Goal: Information Seeking & Learning: Learn about a topic

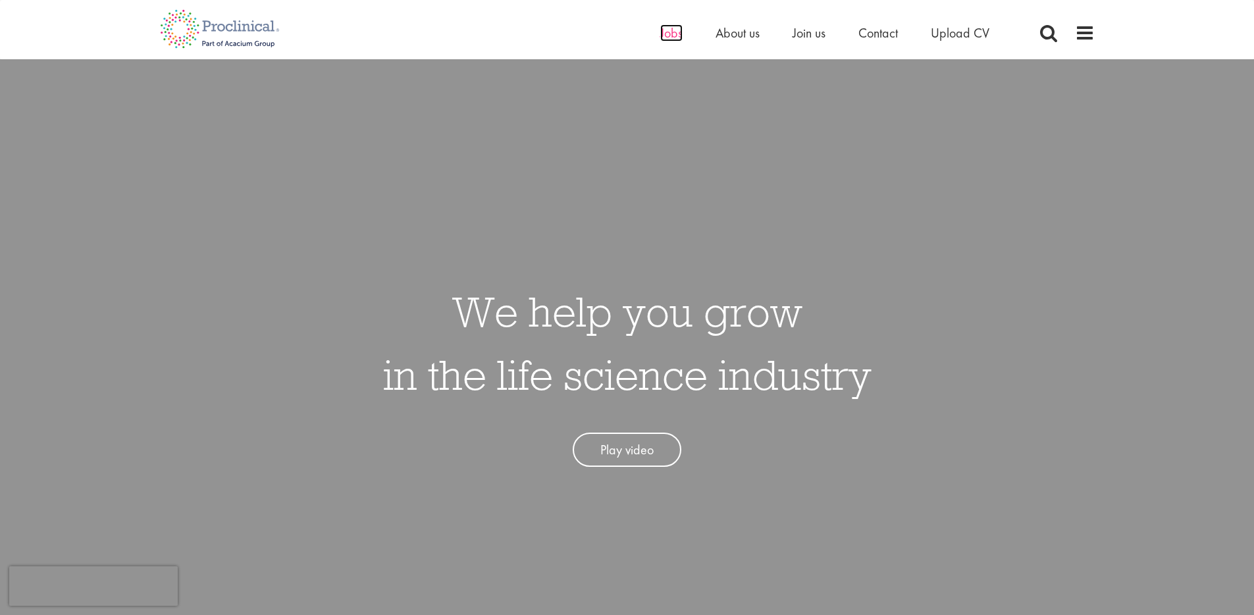
click at [674, 37] on span "Jobs" at bounding box center [671, 32] width 22 height 17
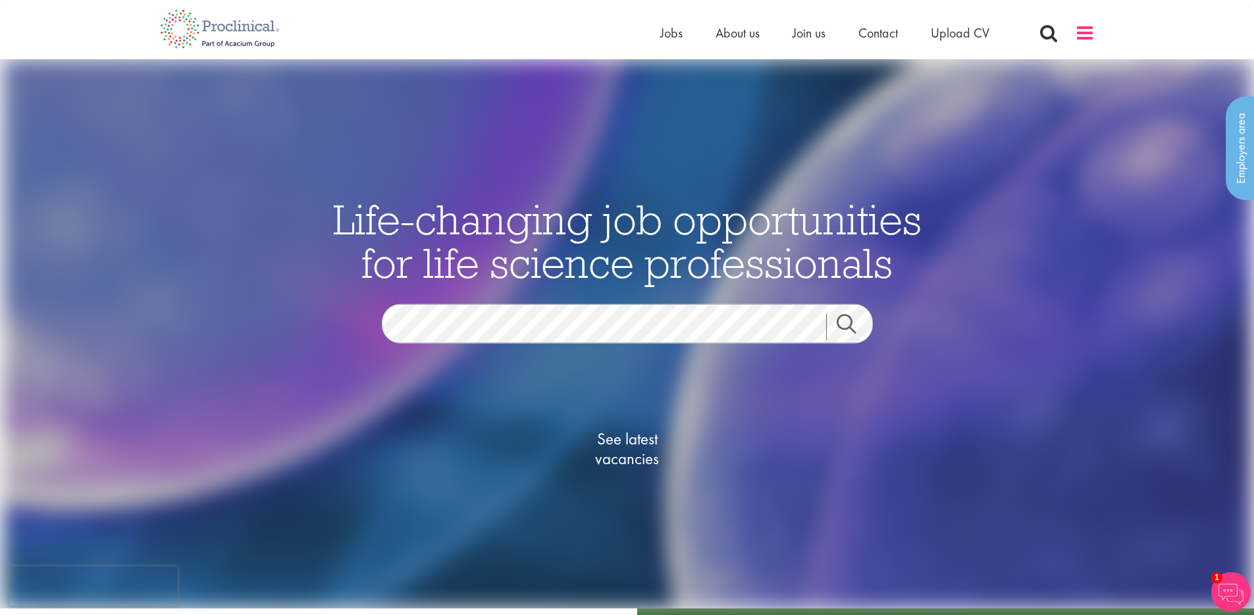
click at [1083, 27] on span at bounding box center [1085, 33] width 20 height 20
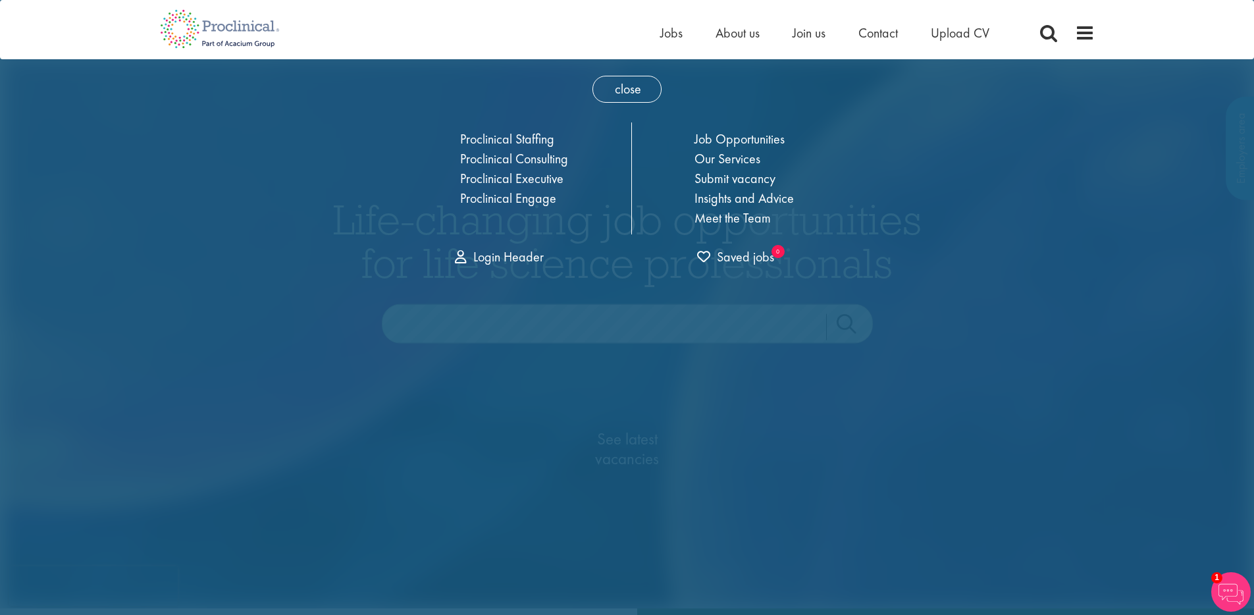
click at [601, 41] on div "Home Jobs About us Join us Contact Upload CV" at bounding box center [622, 24] width 945 height 49
click at [615, 99] on span "close" at bounding box center [627, 89] width 69 height 27
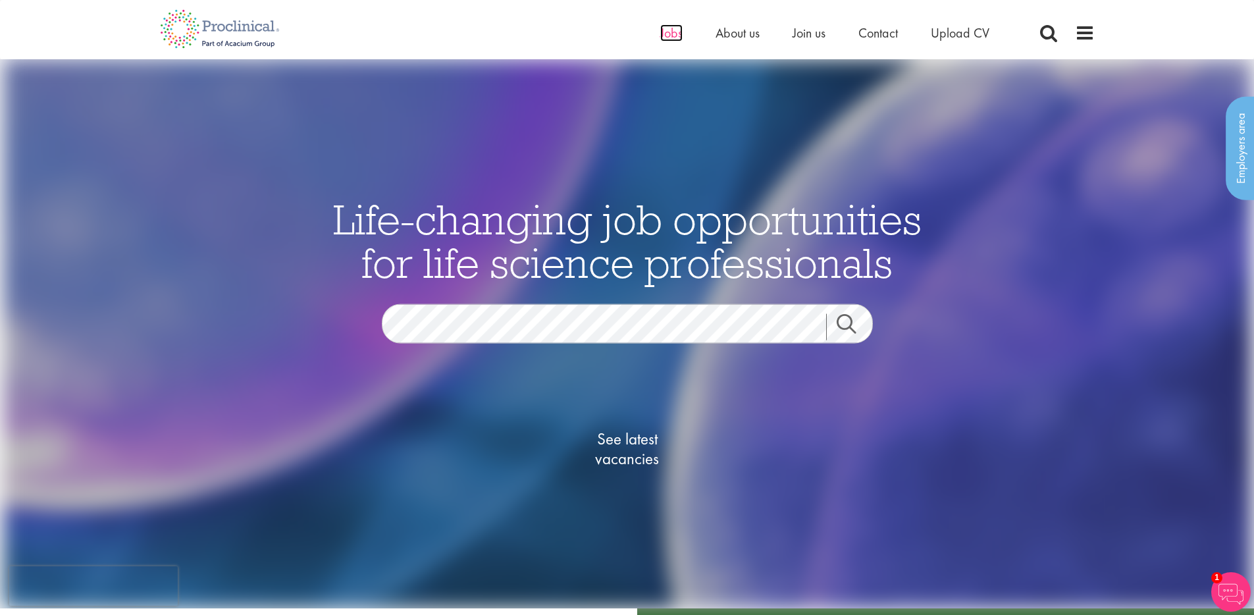
click at [665, 31] on span "Jobs" at bounding box center [671, 32] width 22 height 17
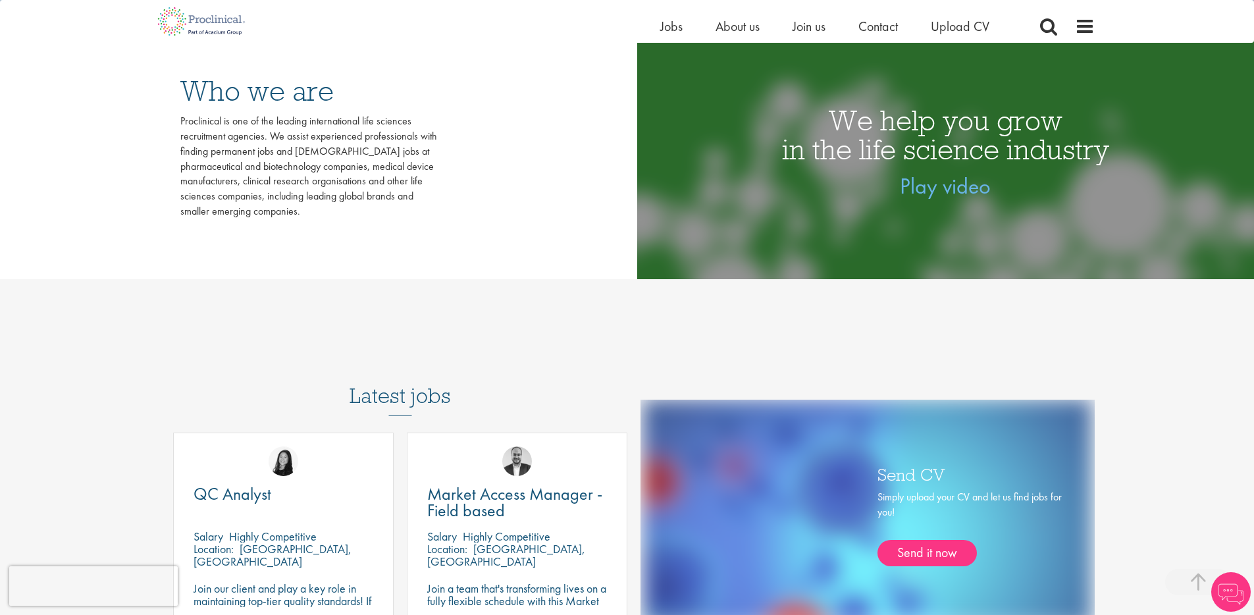
scroll to position [538, 0]
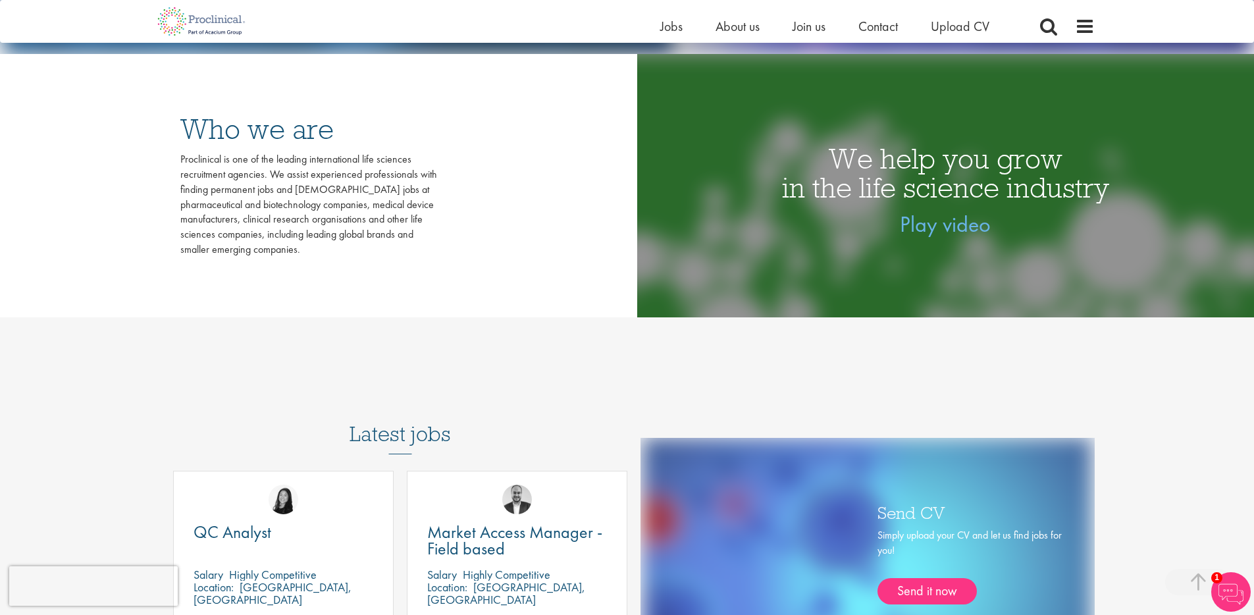
click at [411, 428] on h3 "Latest jobs" at bounding box center [400, 422] width 101 height 65
click at [670, 26] on span "Jobs" at bounding box center [671, 26] width 22 height 17
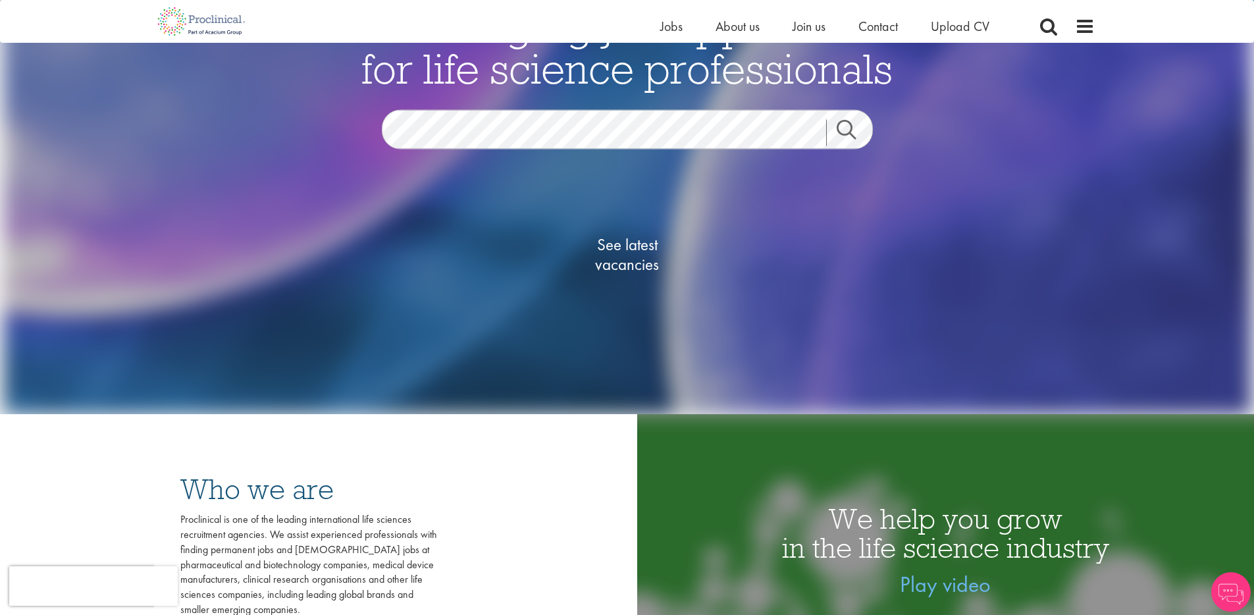
scroll to position [186, 0]
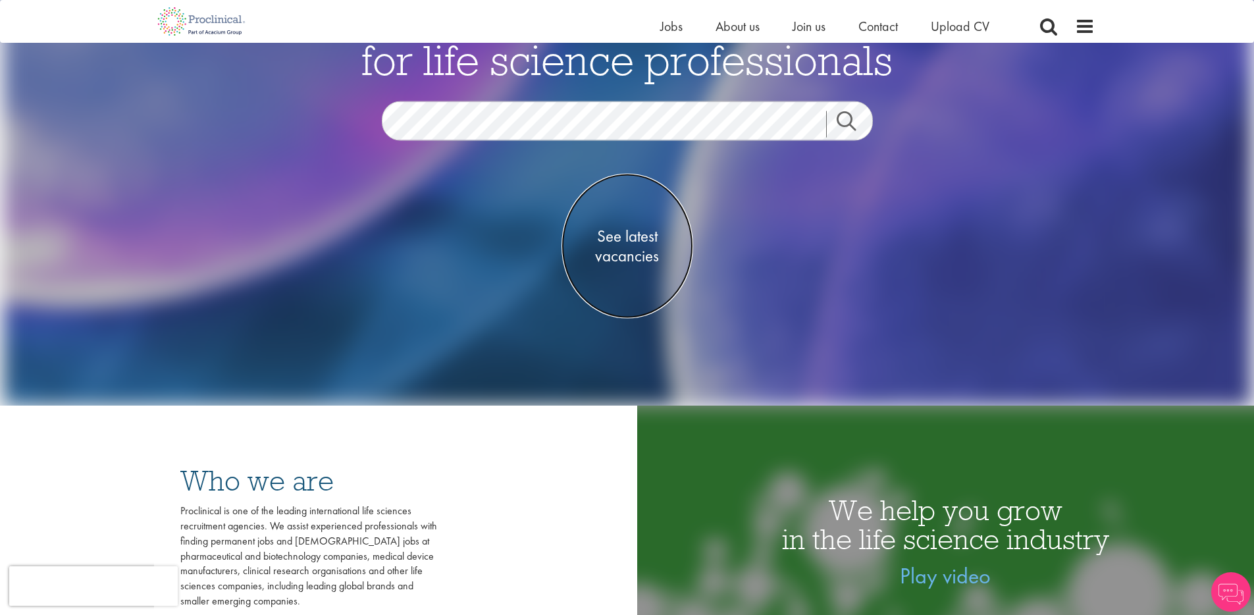
click at [615, 246] on span "See latest vacancies" at bounding box center [628, 246] width 132 height 40
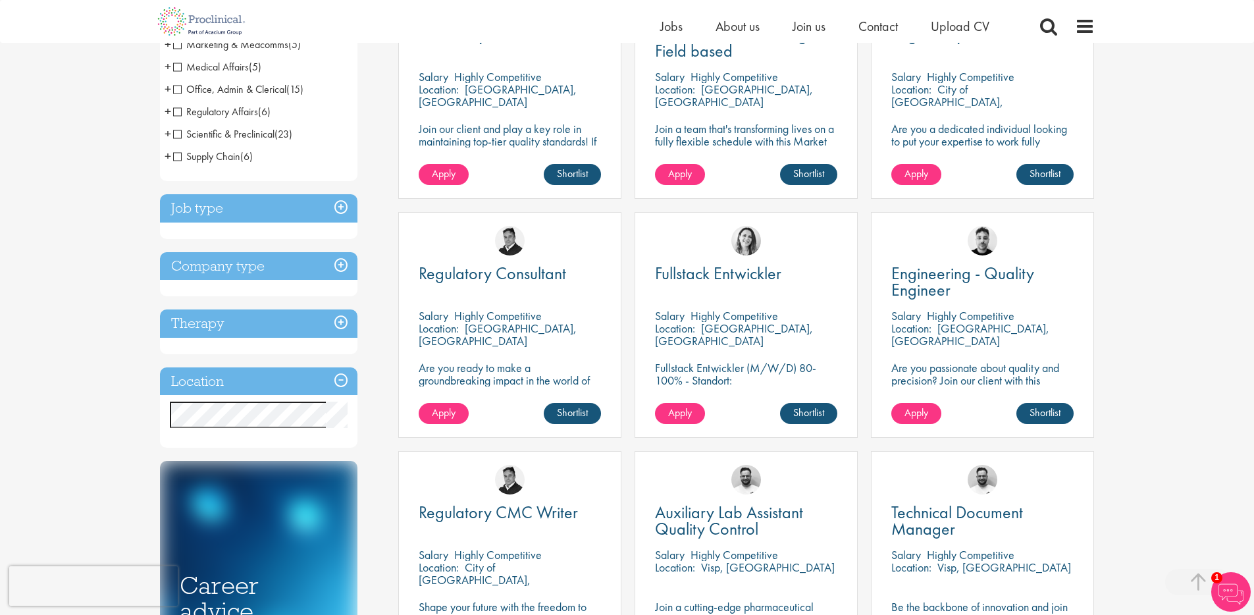
scroll to position [326, 0]
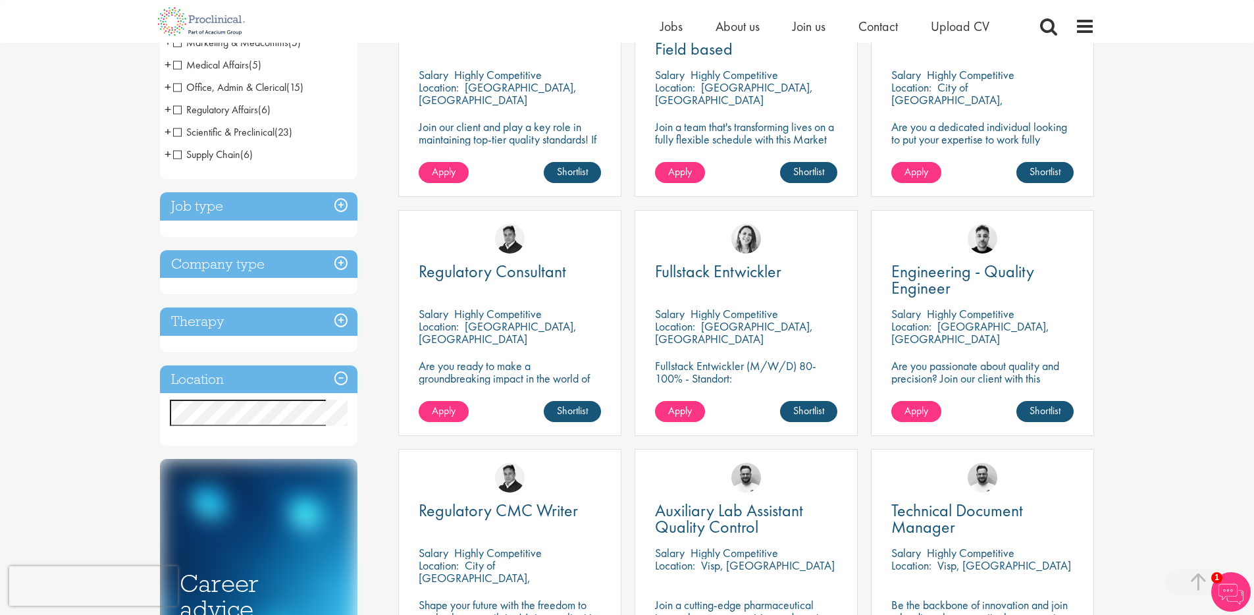
click at [314, 323] on h3 "Therapy" at bounding box center [259, 322] width 198 height 28
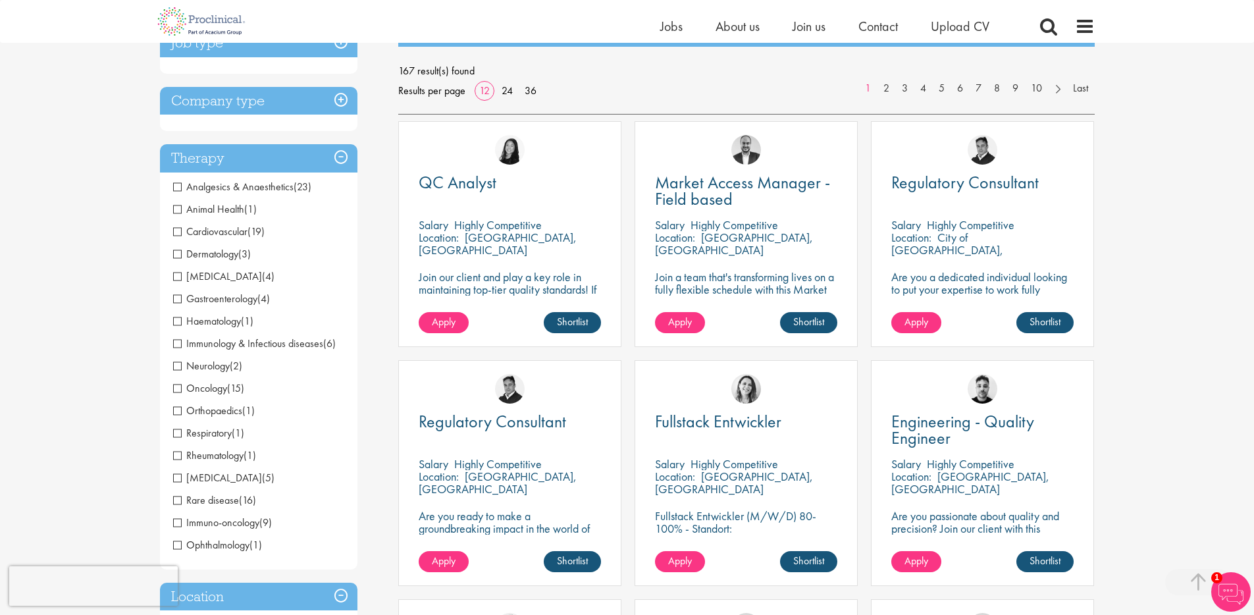
scroll to position [175, 0]
click at [348, 160] on h3 "Therapy" at bounding box center [259, 159] width 198 height 28
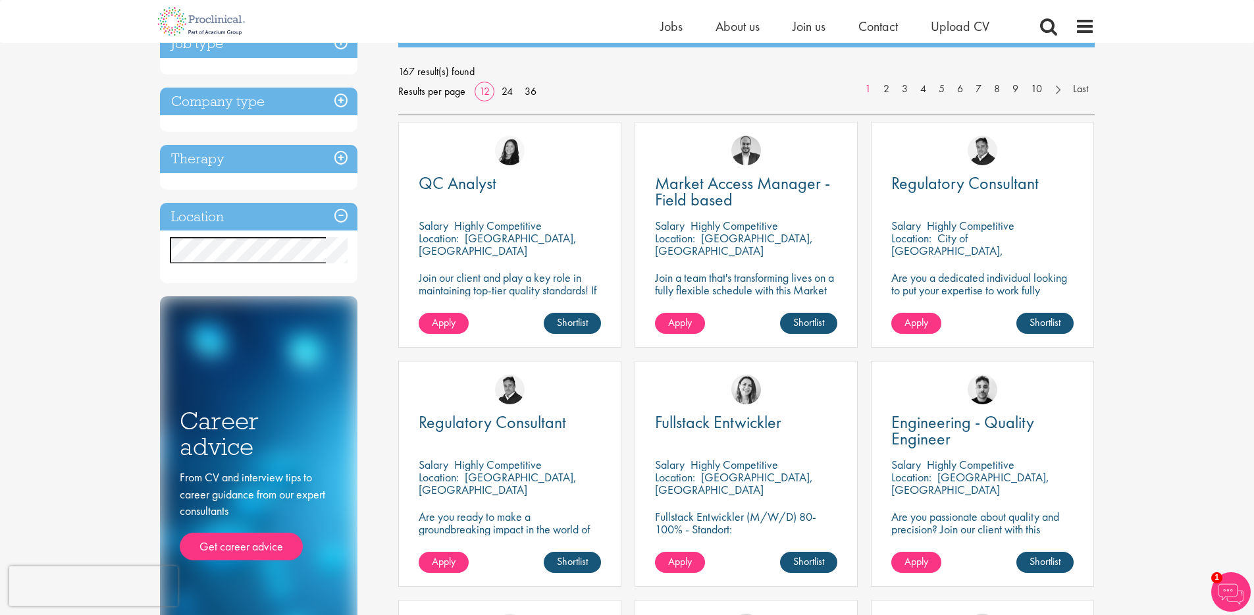
click at [342, 211] on h3 "Location" at bounding box center [259, 217] width 198 height 28
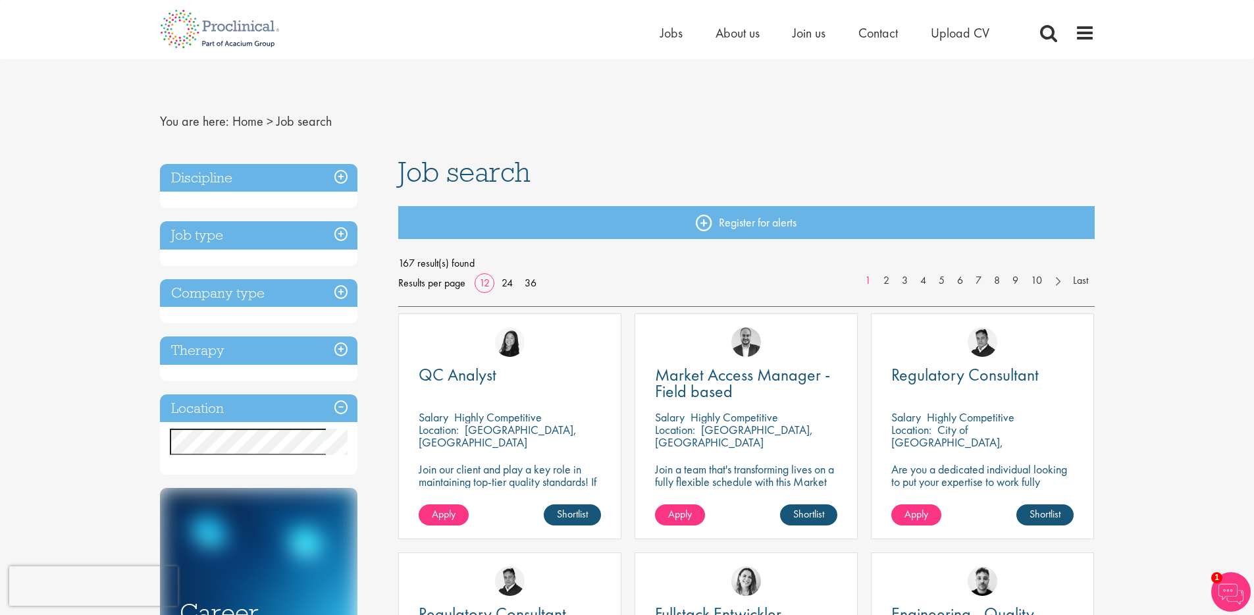
click at [350, 178] on h3 "Discipline" at bounding box center [259, 178] width 198 height 28
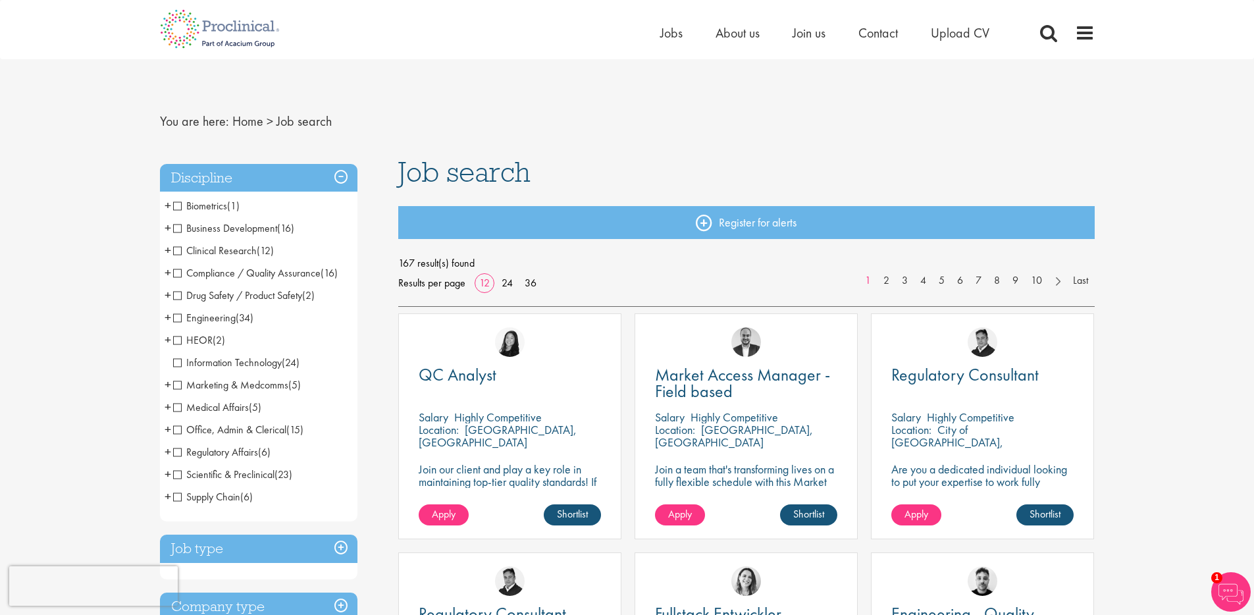
click at [173, 381] on span "Marketing & Medcomms" at bounding box center [230, 385] width 115 height 14
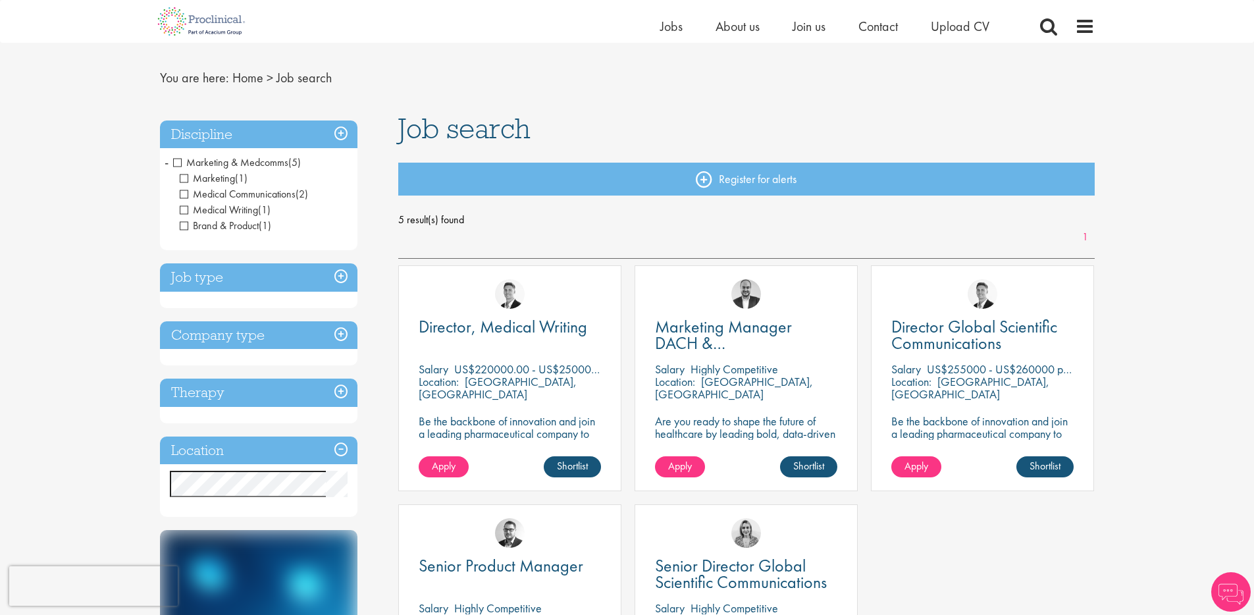
scroll to position [28, 0]
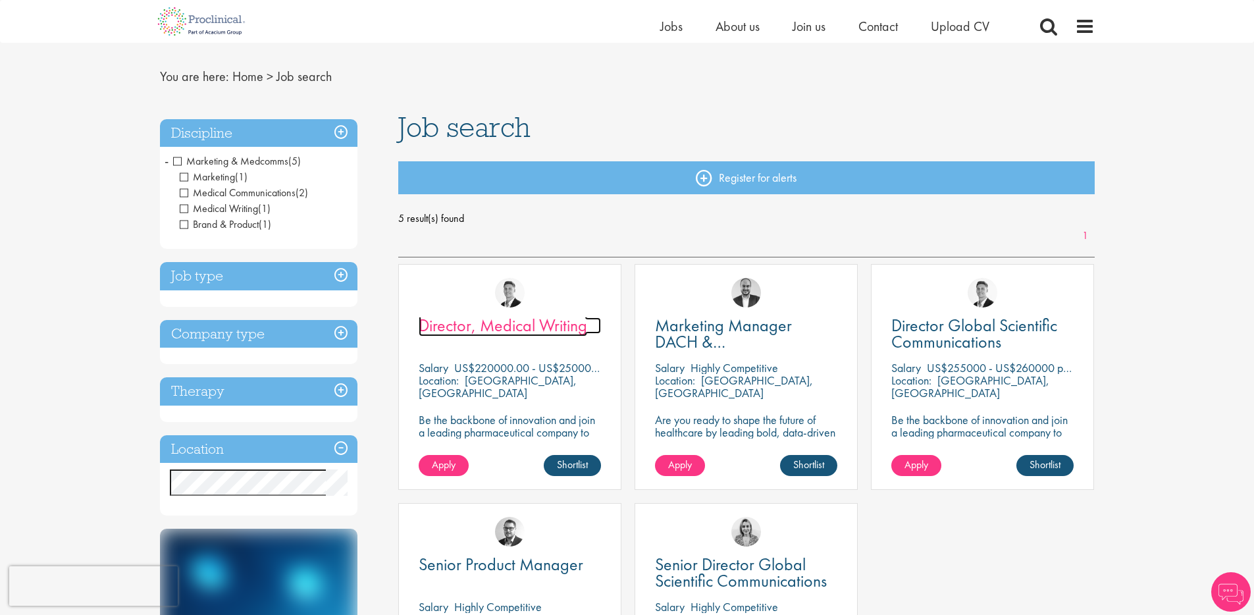
click at [479, 322] on span "Director, Medical Writing" at bounding box center [503, 325] width 169 height 22
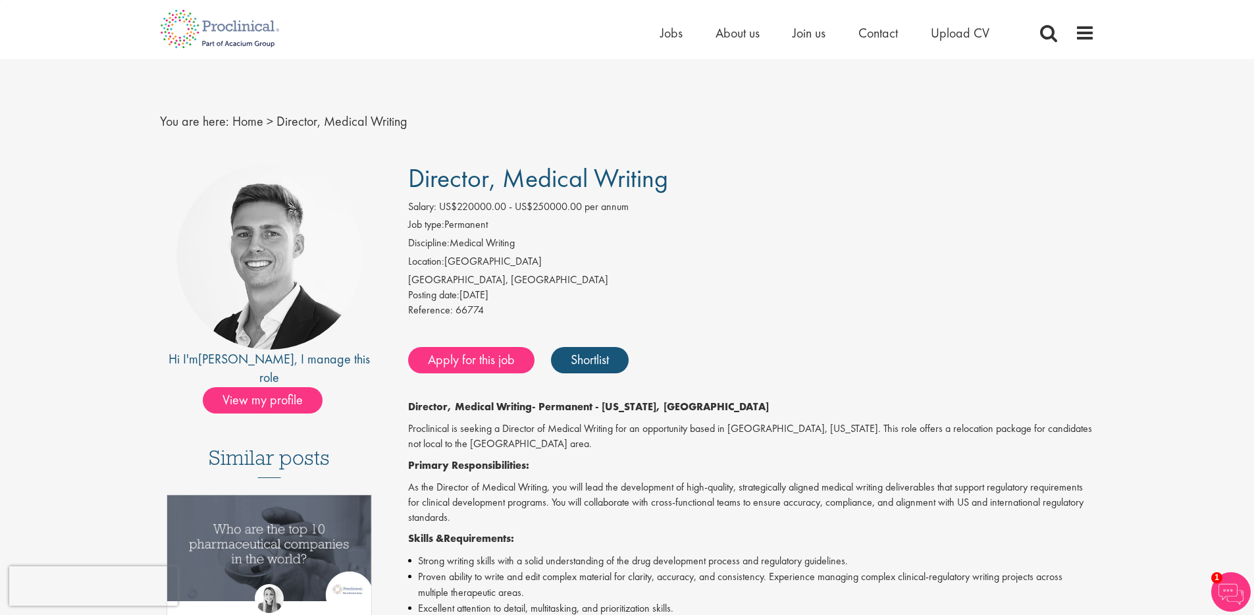
click at [413, 174] on span "Director, Medical Writing" at bounding box center [538, 178] width 260 height 34
drag, startPoint x: 595, startPoint y: 191, endPoint x: 564, endPoint y: 203, distance: 33.1
click at [595, 191] on span "Director, Medical Writing" at bounding box center [538, 178] width 260 height 34
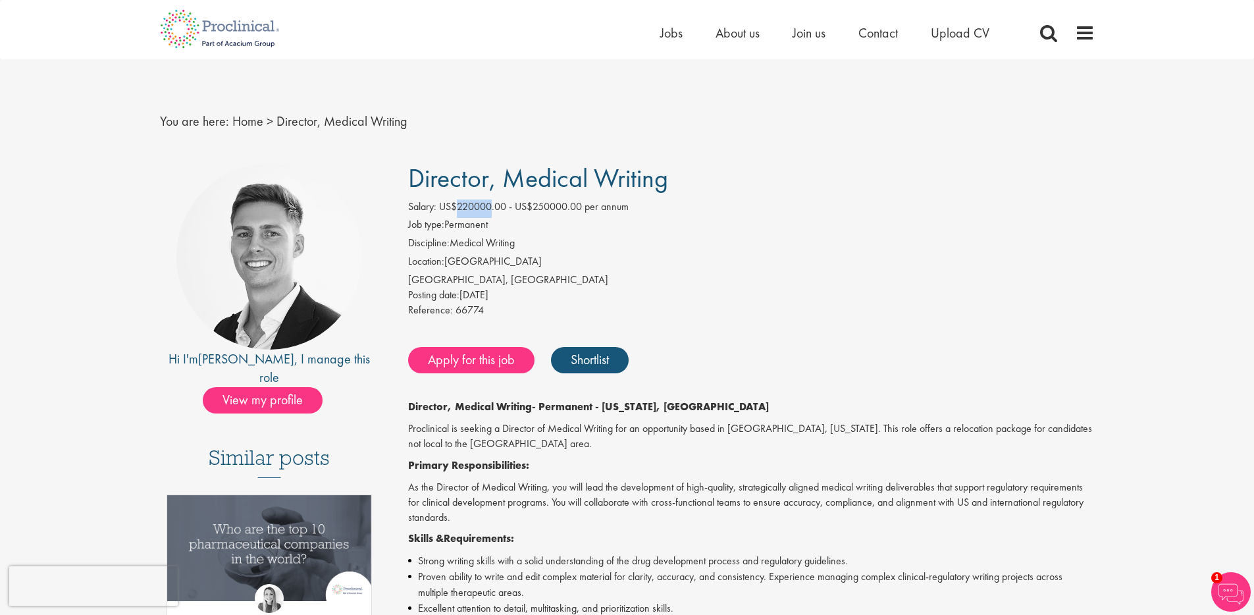
drag, startPoint x: 493, startPoint y: 205, endPoint x: 459, endPoint y: 204, distance: 33.6
click at [459, 204] on span "US$220000.00 - US$250000.00 per annum" at bounding box center [534, 207] width 190 height 14
drag, startPoint x: 459, startPoint y: 204, endPoint x: 471, endPoint y: 201, distance: 12.8
click at [471, 201] on span "US$220000.00 - US$250000.00 per annum" at bounding box center [534, 207] width 190 height 14
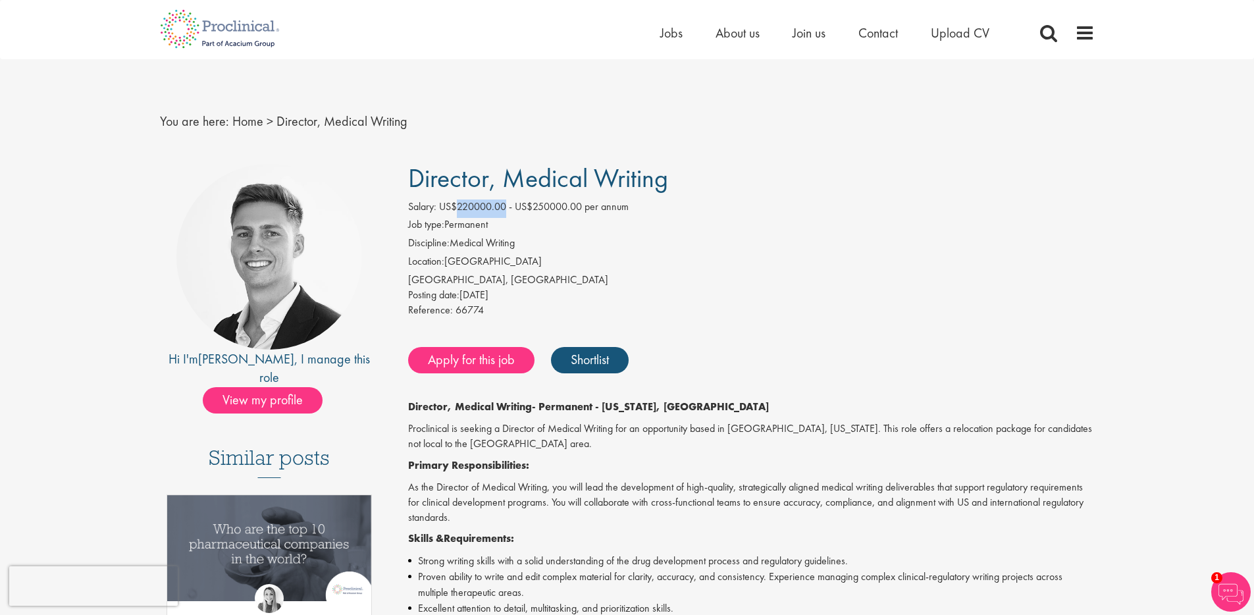
click at [475, 203] on span "US$220000.00 - US$250000.00 per annum" at bounding box center [534, 207] width 190 height 14
click at [464, 203] on span "US$220000.00 - US$250000.00 per annum" at bounding box center [534, 207] width 190 height 14
drag, startPoint x: 532, startPoint y: 209, endPoint x: 596, endPoint y: 202, distance: 64.2
click at [596, 202] on span "US$220000.00 - US$250000.00 per annum" at bounding box center [534, 207] width 190 height 14
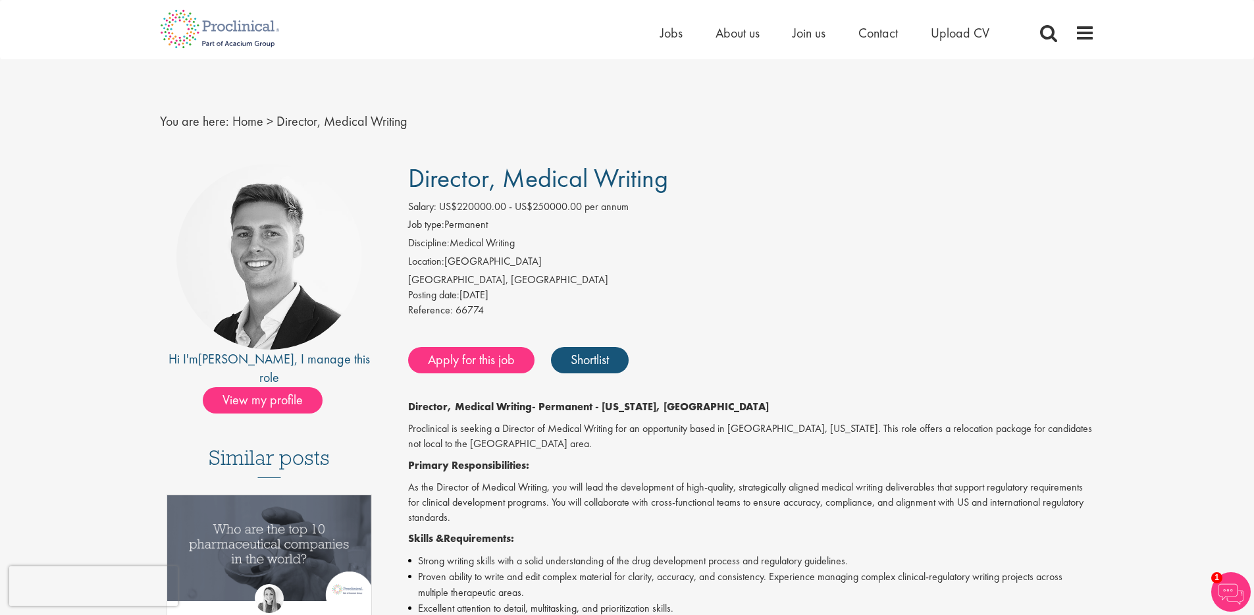
drag, startPoint x: 596, startPoint y: 202, endPoint x: 620, endPoint y: 213, distance: 26.2
click at [596, 202] on span "US$220000.00 - US$250000.00 per annum" at bounding box center [534, 207] width 190 height 14
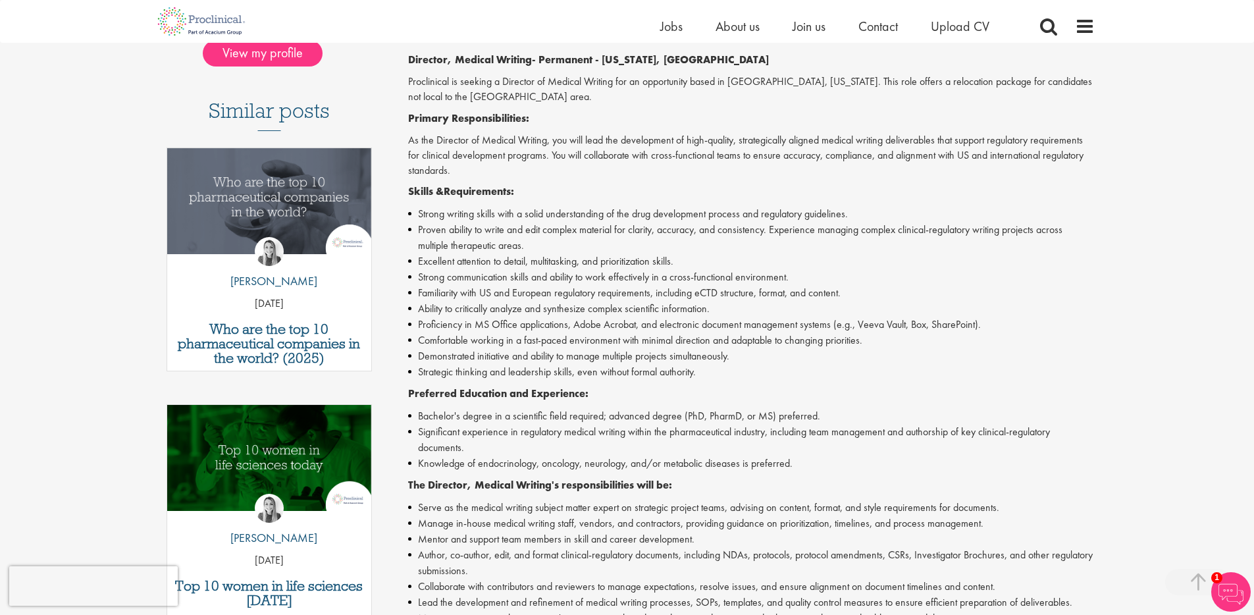
scroll to position [329, 0]
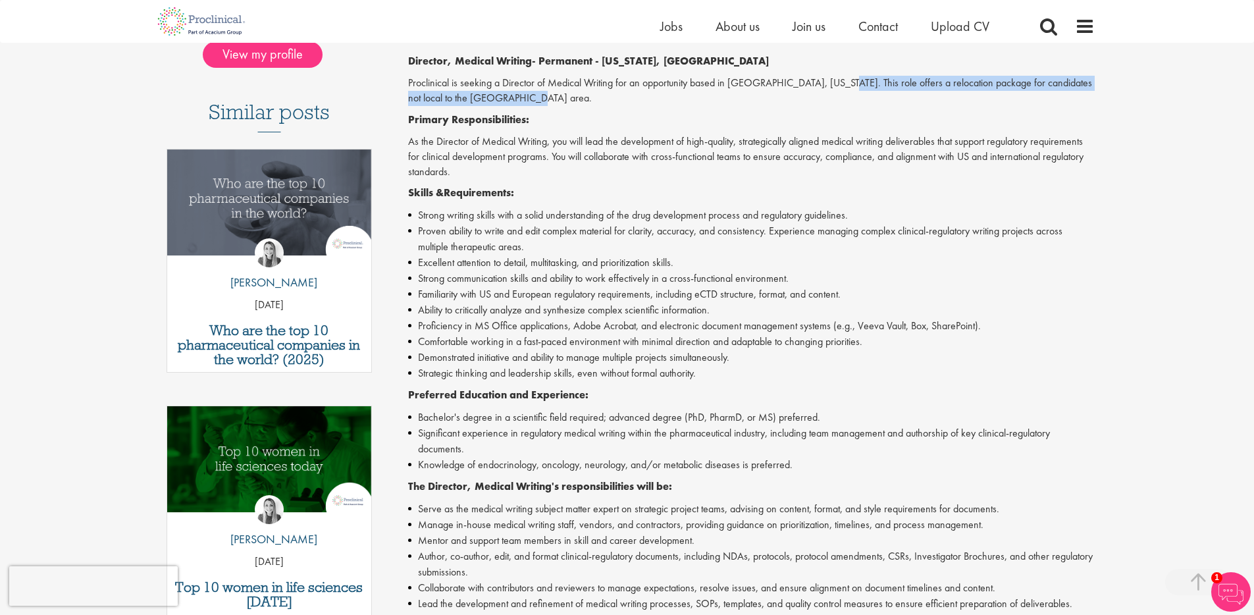
drag, startPoint x: 822, startPoint y: 77, endPoint x: 823, endPoint y: 94, distance: 17.1
click at [823, 94] on p "Proclinical is seeking a Director of Medical Writing for an opportunity based i…" at bounding box center [751, 91] width 687 height 30
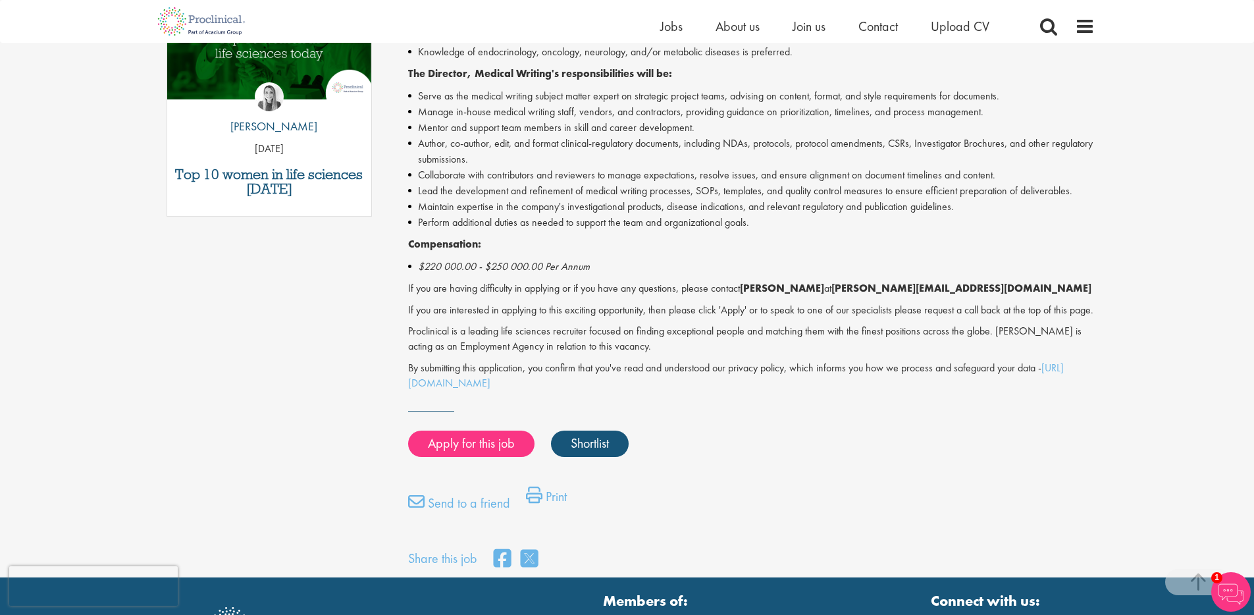
scroll to position [747, 0]
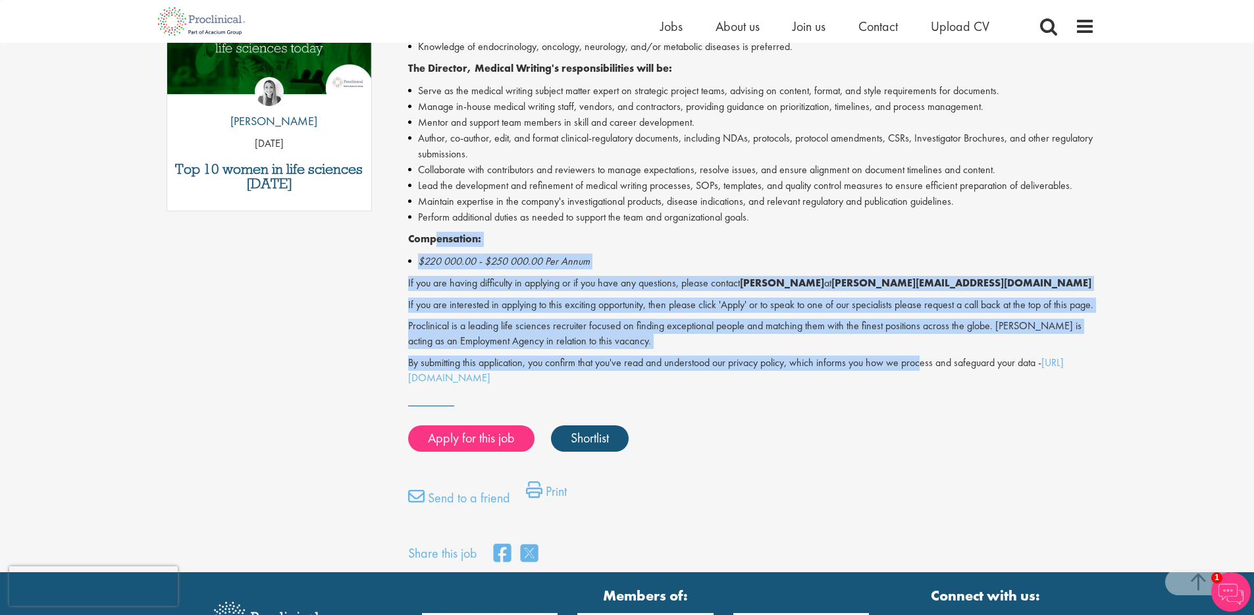
drag, startPoint x: 437, startPoint y: 236, endPoint x: 924, endPoint y: 385, distance: 508.8
click at [924, 385] on div "Director, Medical Writing - Permanent - California, Foster City Proclinical is …" at bounding box center [751, 10] width 687 height 749
click at [924, 385] on p "By submitting this application, you confirm that you've read and understood our…" at bounding box center [751, 371] width 687 height 30
drag, startPoint x: 753, startPoint y: 342, endPoint x: 394, endPoint y: 235, distance: 373.7
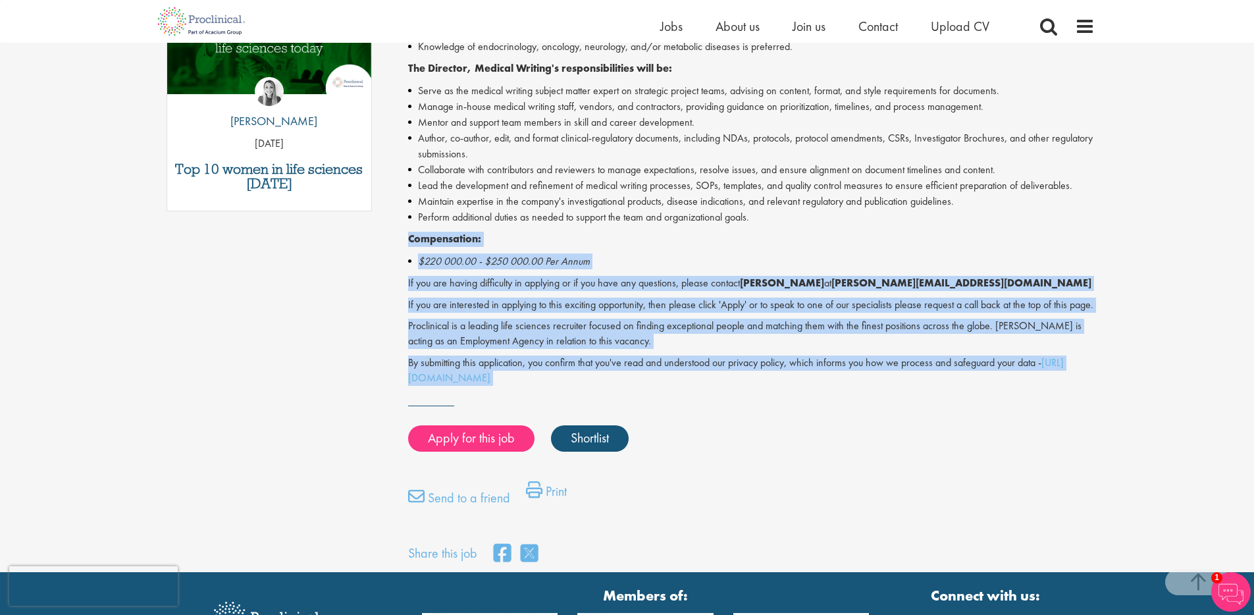
drag, startPoint x: 394, startPoint y: 235, endPoint x: 691, endPoint y: 403, distance: 341.1
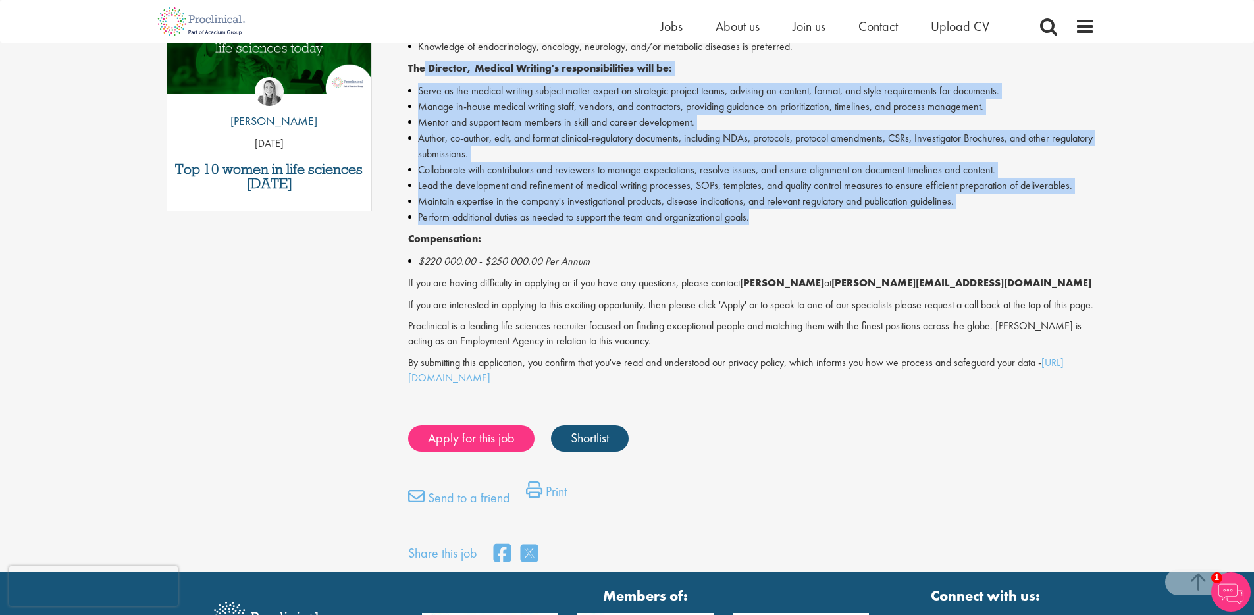
drag, startPoint x: 820, startPoint y: 213, endPoint x: 425, endPoint y: 66, distance: 420.9
click at [425, 66] on div "Director, Medical Writing - Permanent - California, Foster City Proclinical is …" at bounding box center [751, 10] width 687 height 749
click at [425, 66] on strong "The Director, Medical Writing's responsibilities will be:" at bounding box center [540, 68] width 264 height 14
drag, startPoint x: 425, startPoint y: 66, endPoint x: 773, endPoint y: 217, distance: 379.0
click at [773, 217] on div "Director, Medical Writing - Permanent - California, Foster City Proclinical is …" at bounding box center [751, 10] width 687 height 749
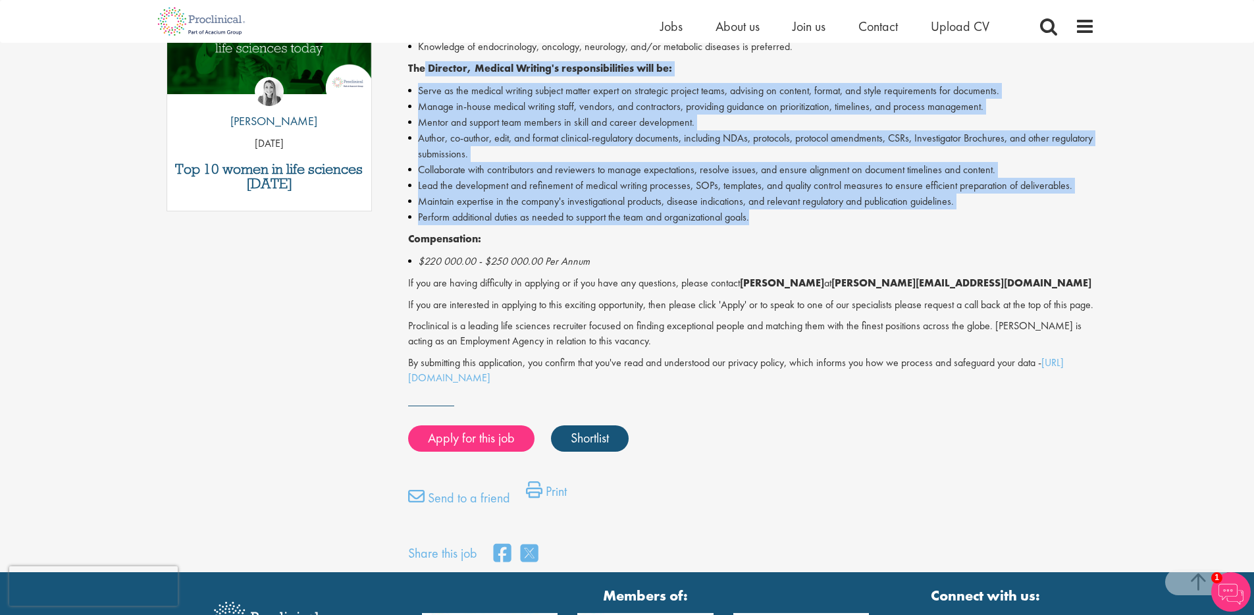
click at [773, 217] on li "Perform additional duties as needed to support the team and organizational goal…" at bounding box center [751, 217] width 687 height 16
drag, startPoint x: 773, startPoint y: 217, endPoint x: 409, endPoint y: 68, distance: 393.1
click at [409, 68] on div "Director, Medical Writing - Permanent - California, Foster City Proclinical is …" at bounding box center [751, 10] width 687 height 749
click at [788, 224] on li "Perform additional duties as needed to support the team and organizational goal…" at bounding box center [751, 217] width 687 height 16
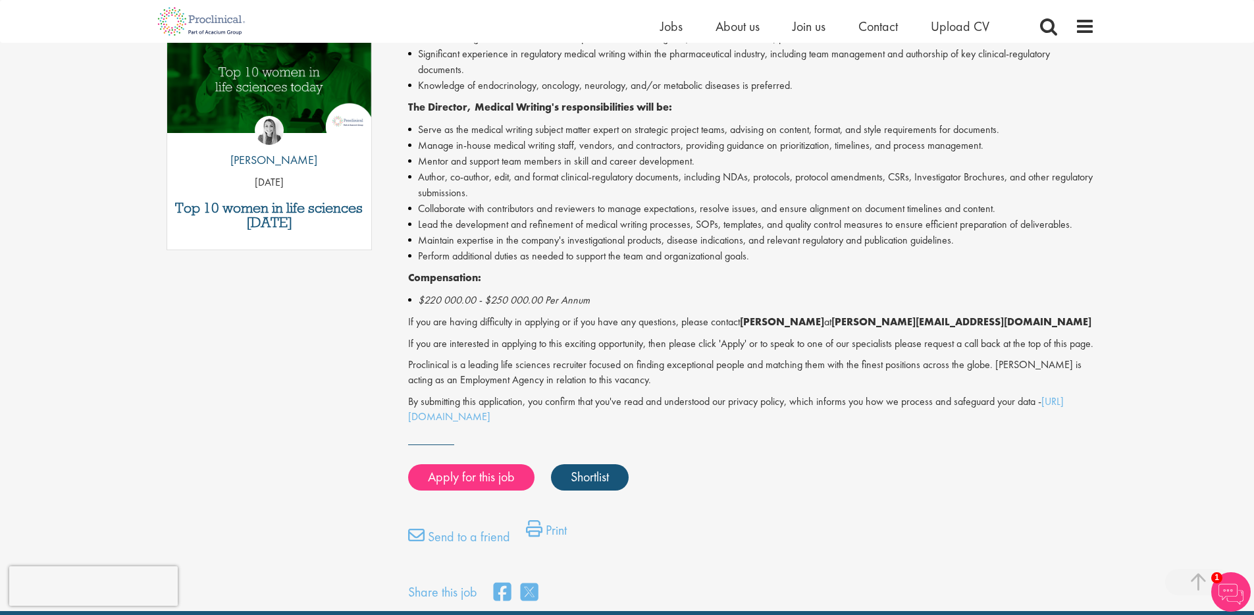
scroll to position [0, 0]
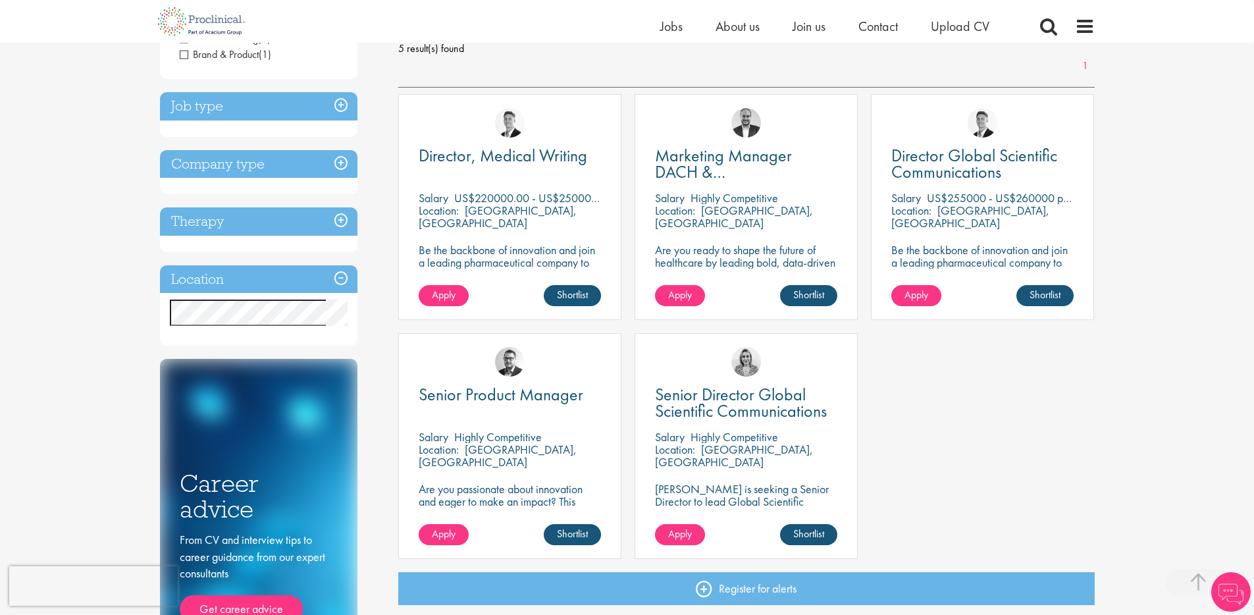
scroll to position [200, 0]
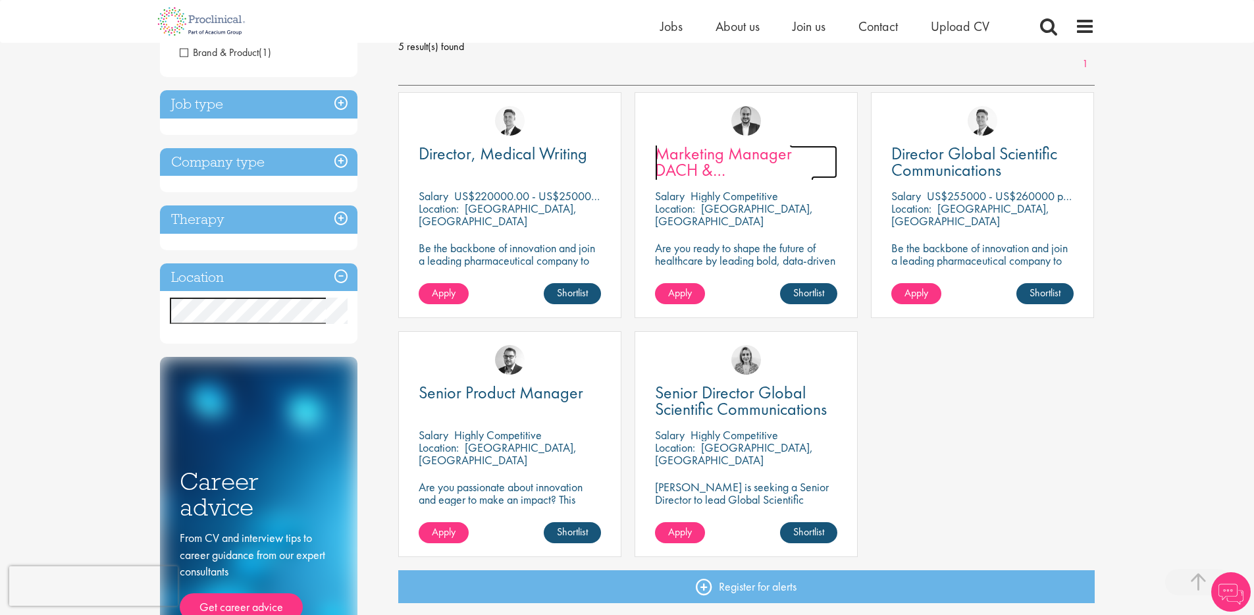
click at [786, 165] on span "Marketing Manager DACH & Netherlands" at bounding box center [734, 169] width 159 height 55
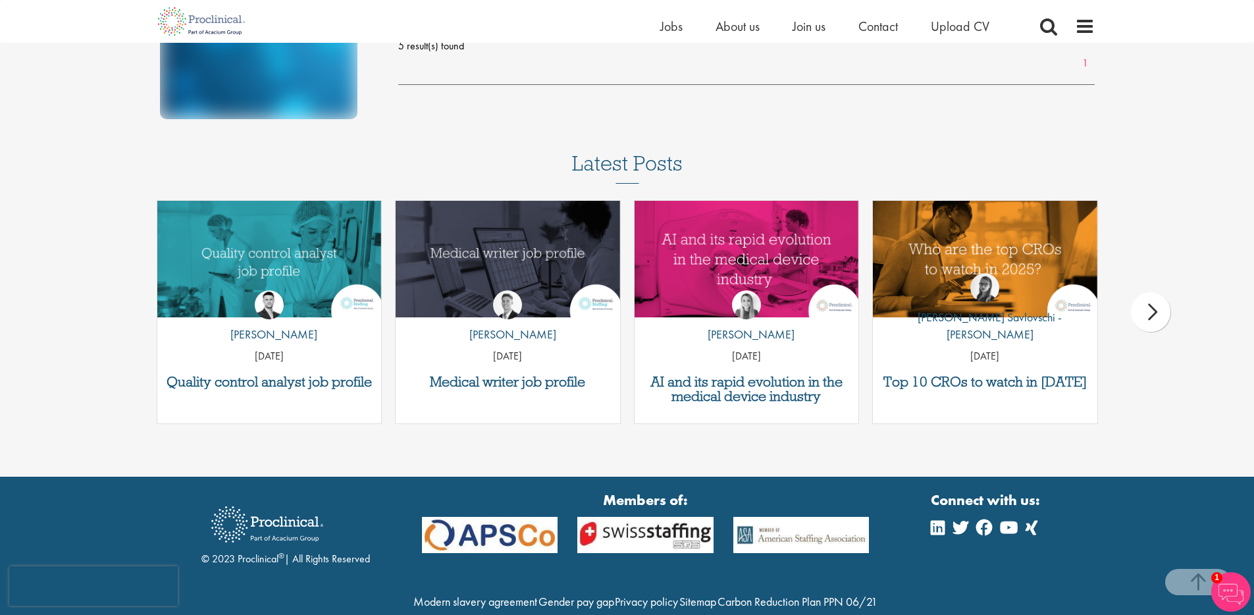
scroll to position [783, 0]
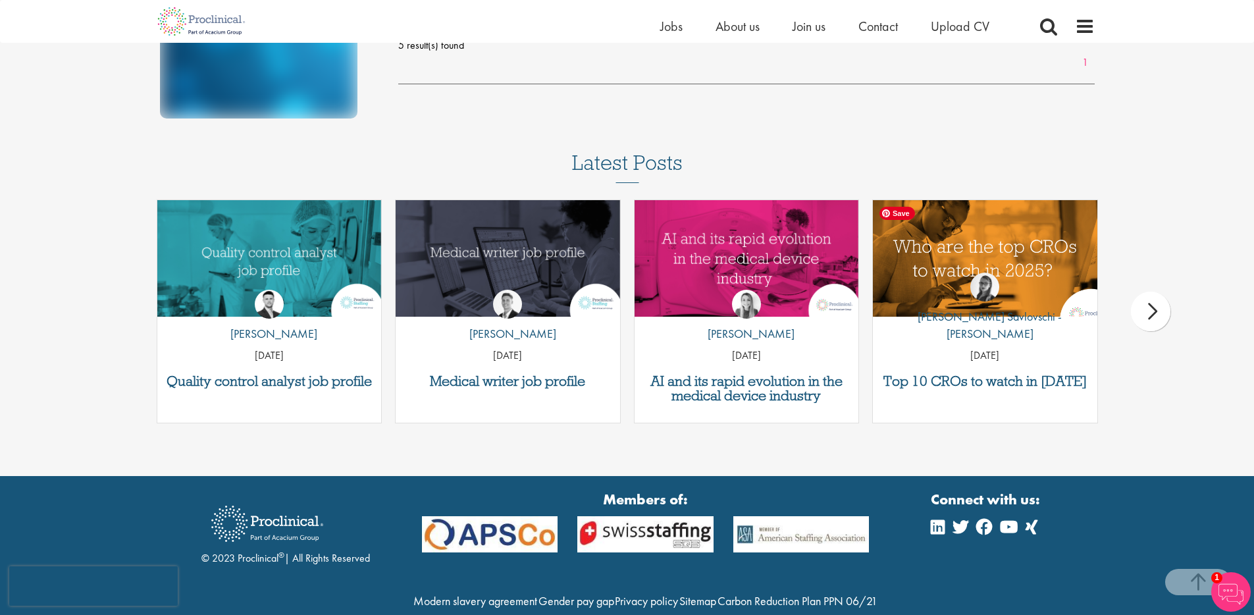
click at [987, 266] on img "Link to a post" at bounding box center [985, 258] width 269 height 140
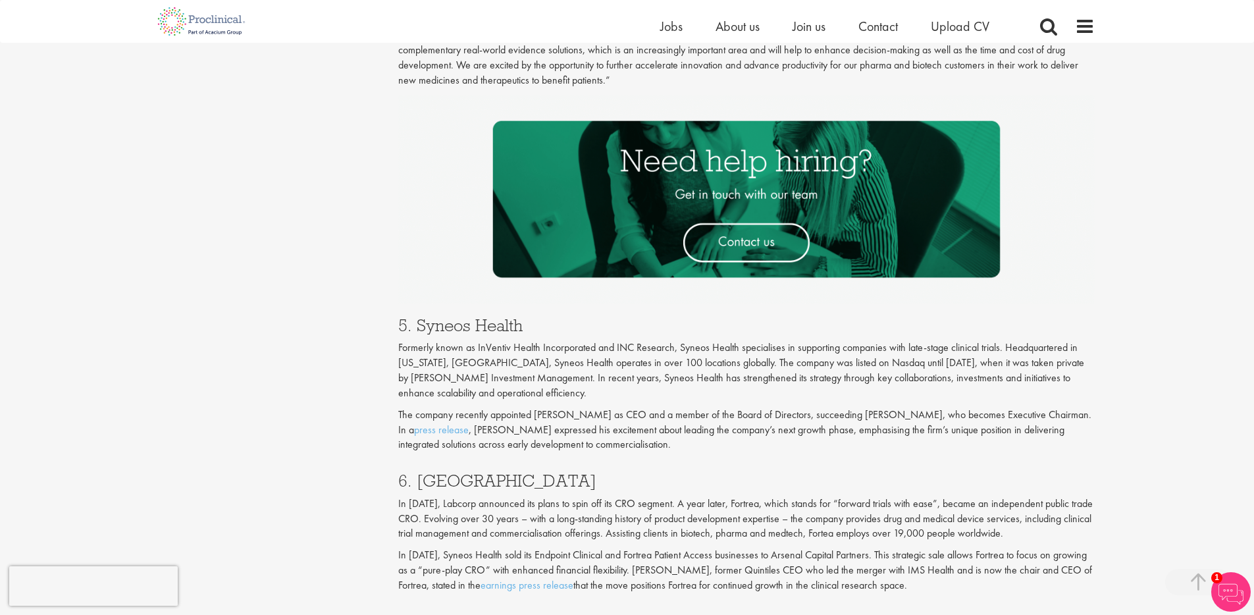
scroll to position [2037, 0]
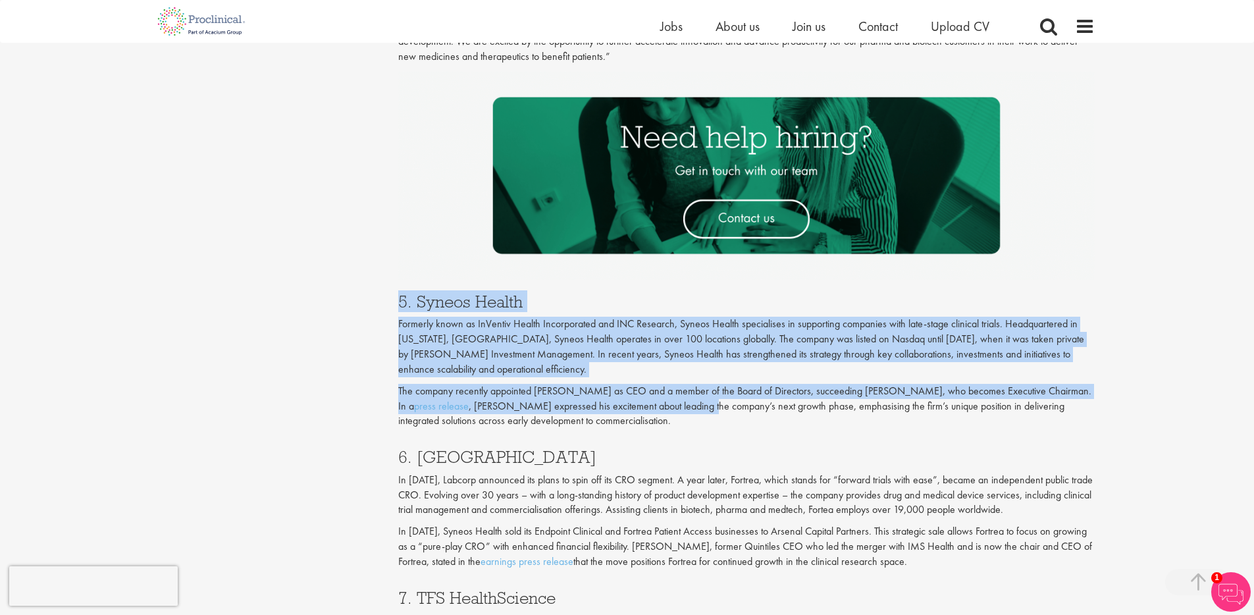
drag, startPoint x: 386, startPoint y: 306, endPoint x: 687, endPoint y: 412, distance: 319.3
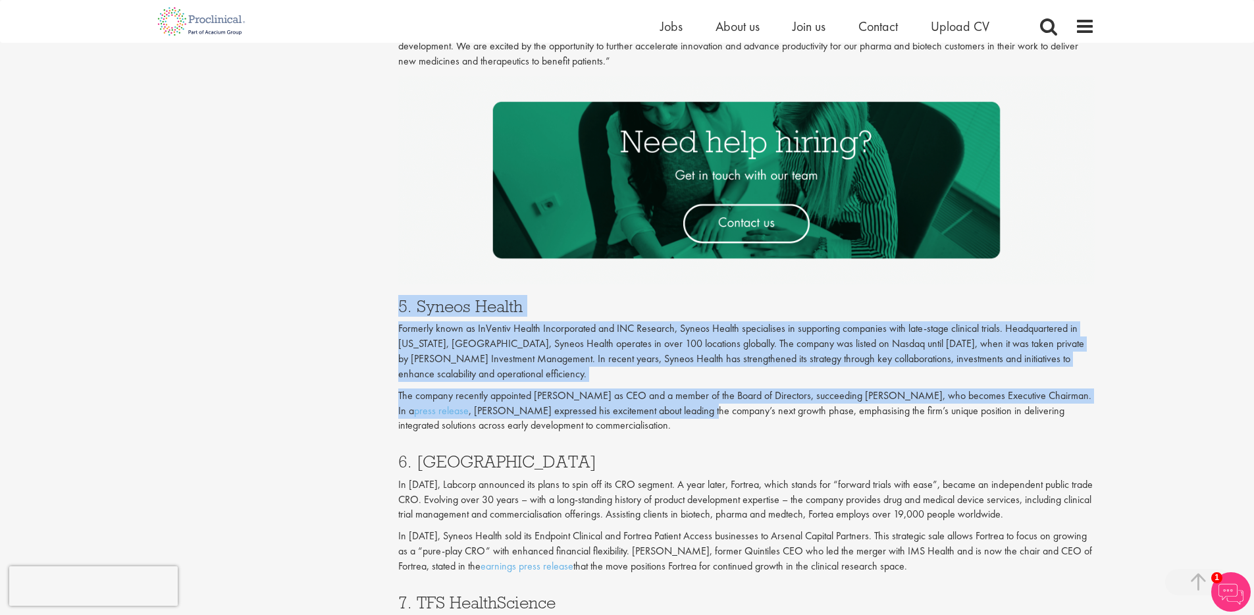
click at [687, 412] on p "The company recently appointed [PERSON_NAME] as CEO and a member of the Board o…" at bounding box center [746, 410] width 697 height 45
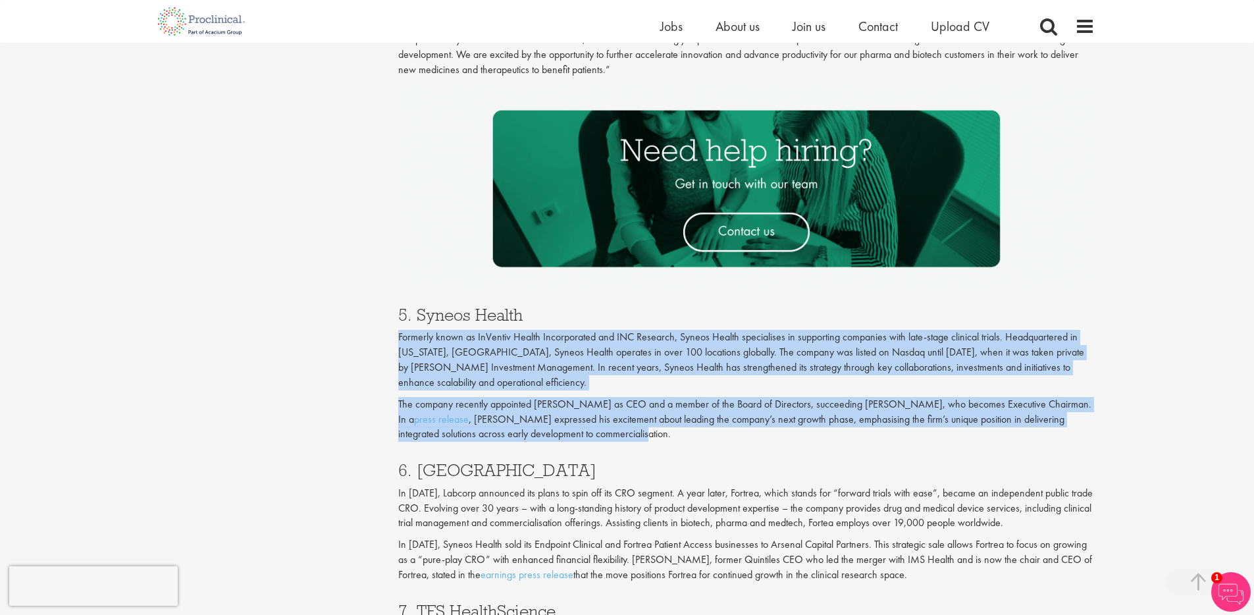
drag, startPoint x: 509, startPoint y: 360, endPoint x: 396, endPoint y: 323, distance: 118.5
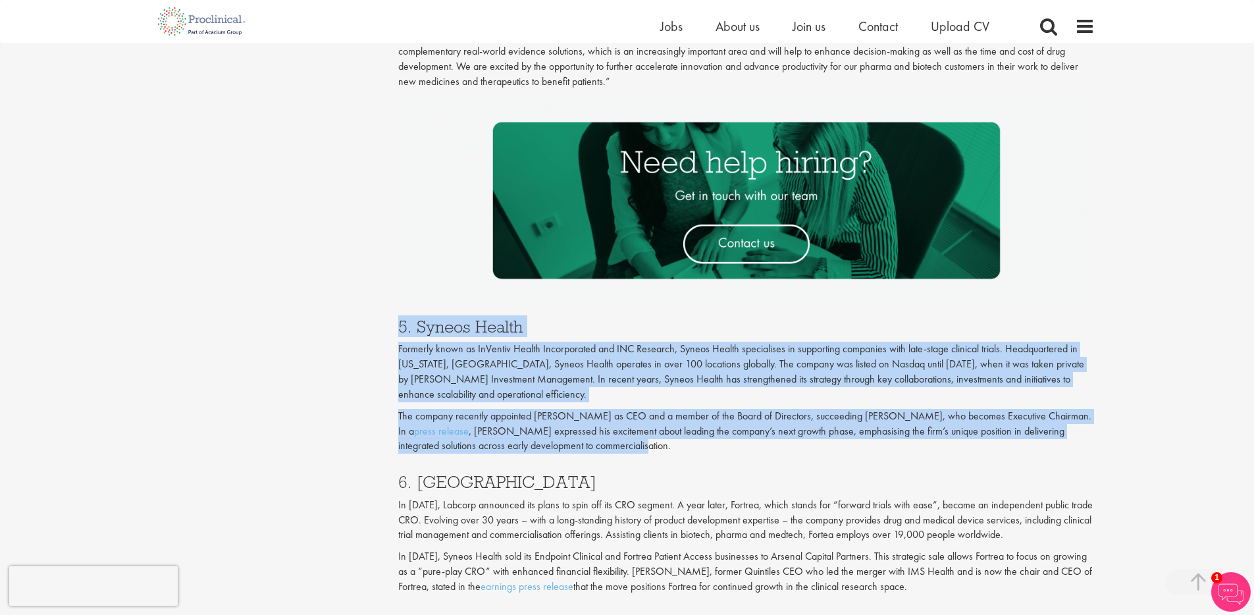
drag, startPoint x: 396, startPoint y: 322, endPoint x: 744, endPoint y: 450, distance: 370.4
click at [744, 449] on p "The company recently appointed [PERSON_NAME] as CEO and a member of the Board o…" at bounding box center [746, 431] width 697 height 45
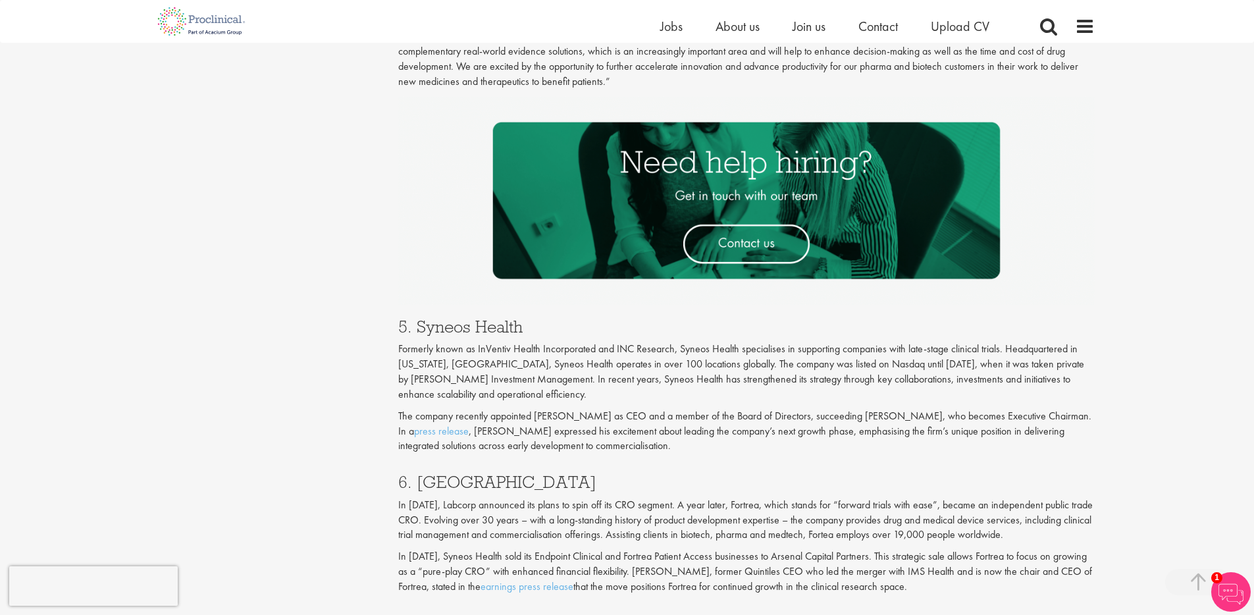
scroll to position [2014, 0]
